Goal: Task Accomplishment & Management: Manage account settings

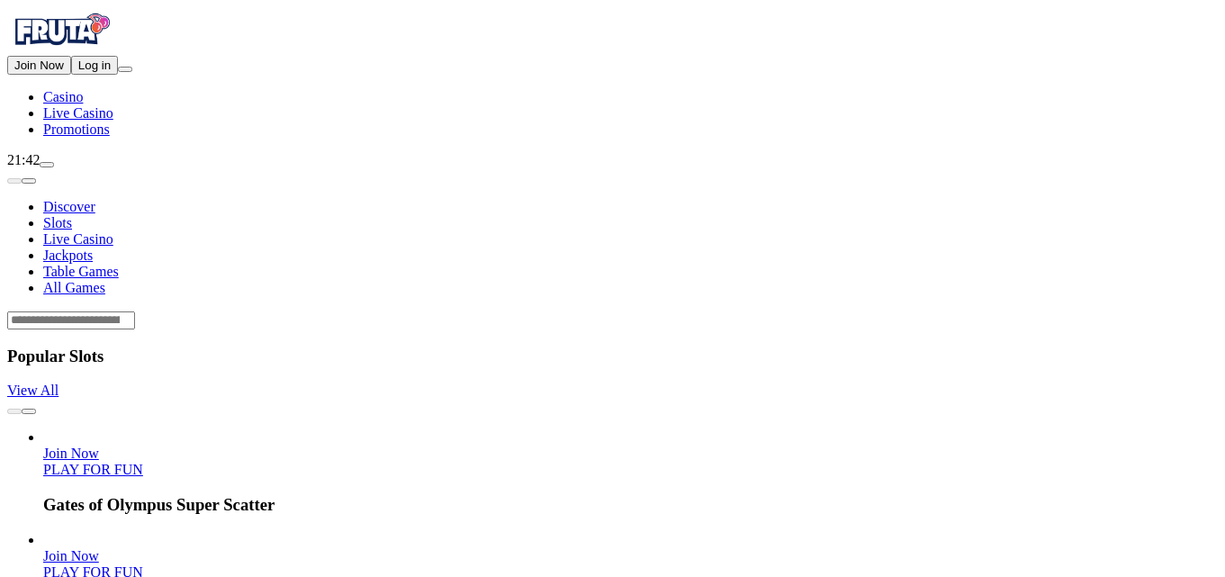
click at [88, 72] on span "Log in" at bounding box center [94, 66] width 32 height 14
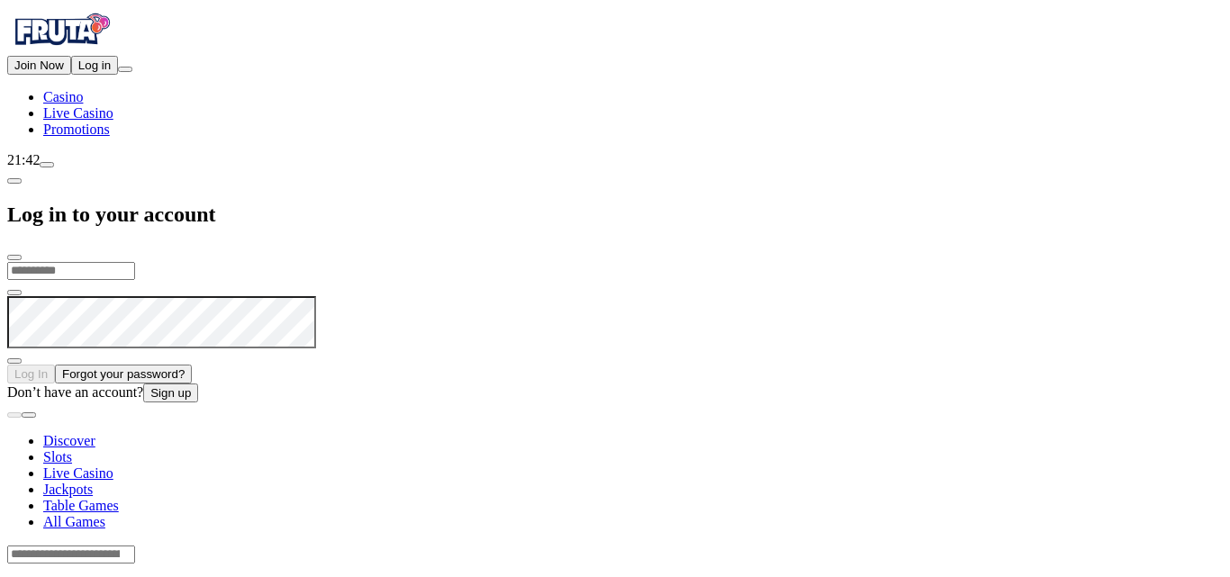
click at [135, 262] on input "email" at bounding box center [71, 271] width 128 height 18
type input "**********"
click at [14, 361] on span "eye icon" at bounding box center [14, 361] width 0 height 0
click at [7, 365] on button "Log In" at bounding box center [31, 374] width 48 height 19
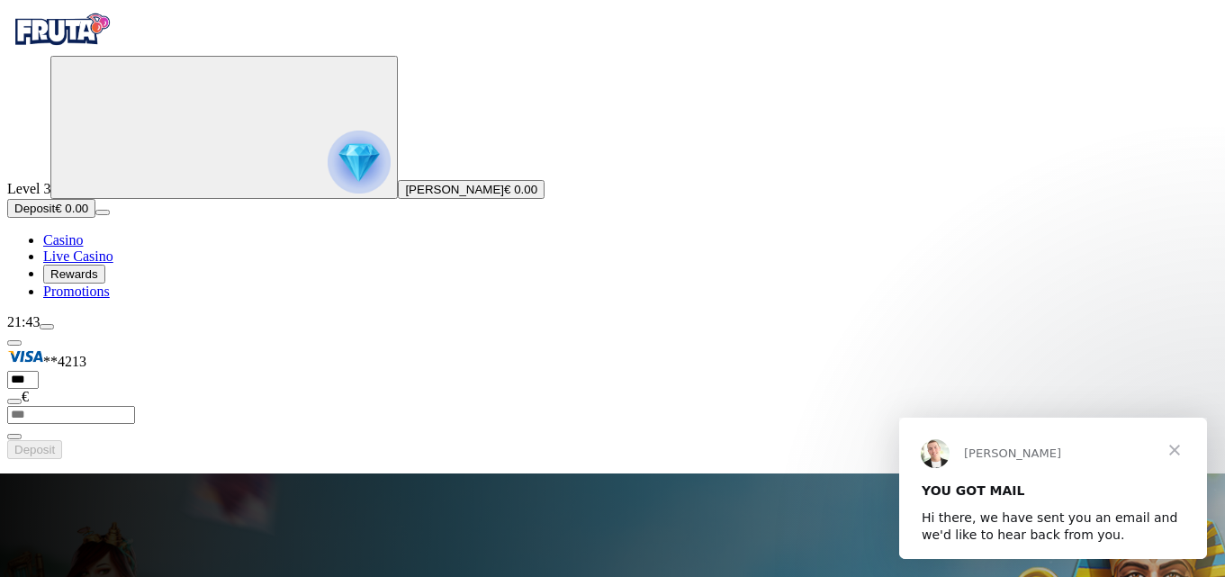
click at [55, 215] on span "Deposit" at bounding box center [34, 209] width 41 height 14
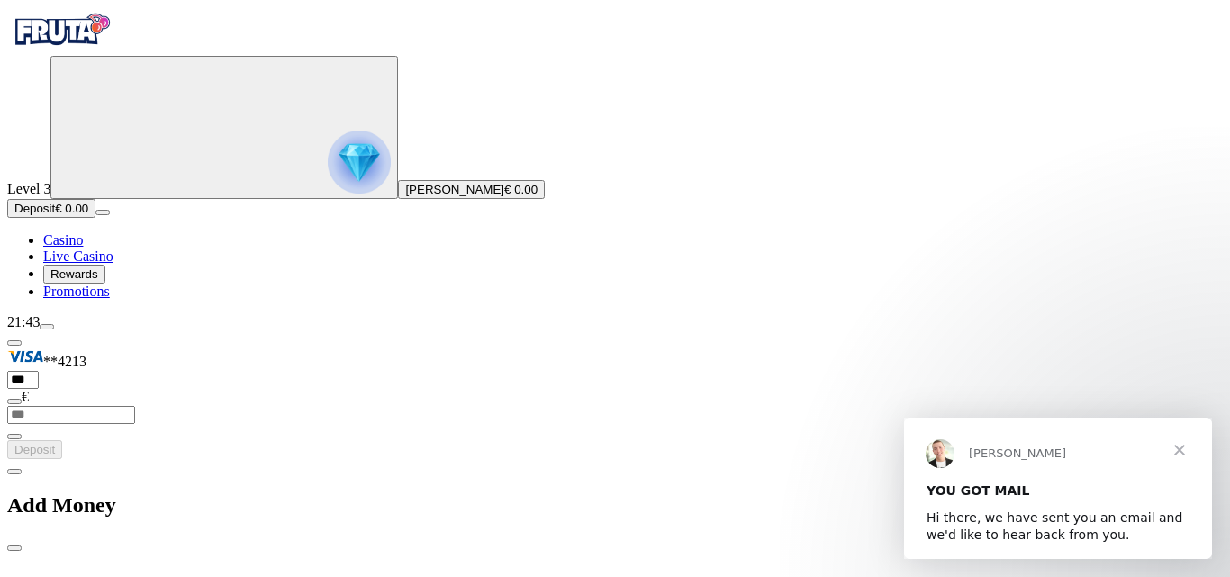
click at [50, 218] on button "Deposit € 0.00" at bounding box center [51, 208] width 88 height 19
click at [55, 215] on span "Deposit" at bounding box center [34, 209] width 41 height 14
click at [583, 459] on div "Add Money" at bounding box center [614, 505] width 1215 height 93
click at [14, 548] on span "close icon" at bounding box center [14, 548] width 0 height 0
click at [95, 218] on button "Deposit € 0.00" at bounding box center [51, 208] width 88 height 19
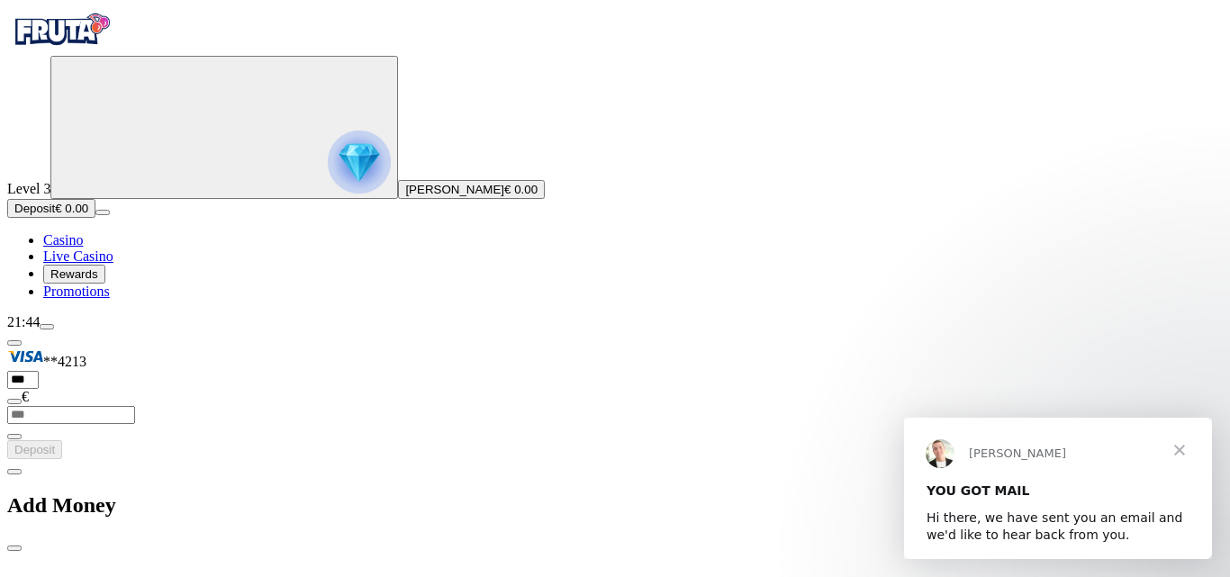
scroll to position [90, 0]
click at [54, 329] on button "menu" at bounding box center [47, 326] width 14 height 5
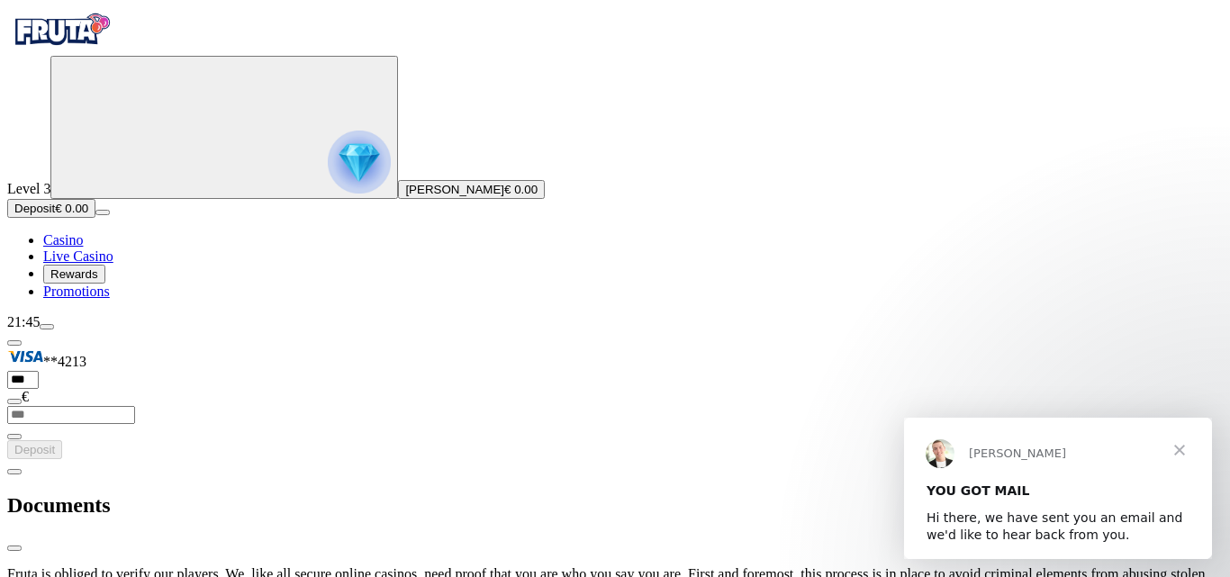
click at [54, 329] on button "menu" at bounding box center [47, 326] width 14 height 5
